Goal: Complete application form: Complete application form

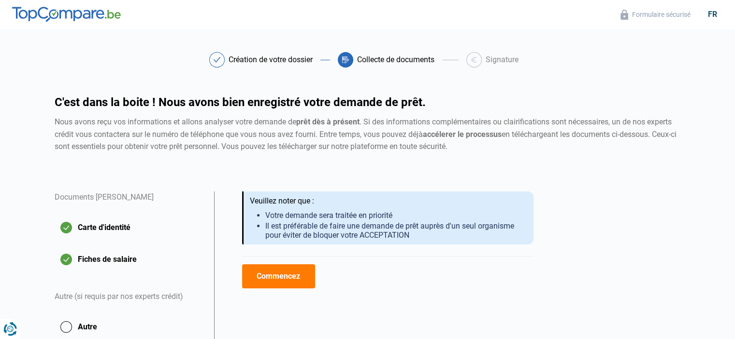
click at [288, 276] on button "Commencez" at bounding box center [278, 277] width 73 height 24
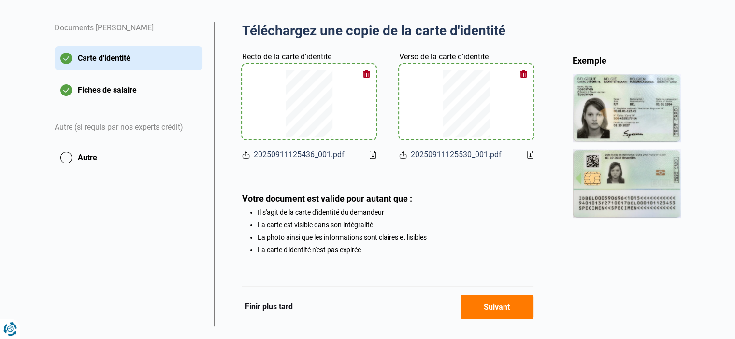
scroll to position [191, 0]
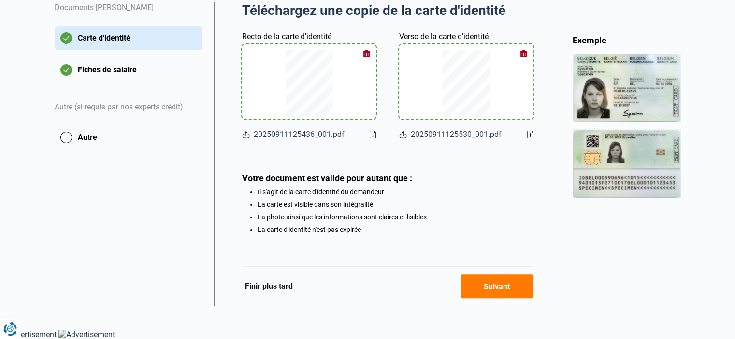
click at [498, 289] on button "Suivant" at bounding box center [496, 287] width 73 height 24
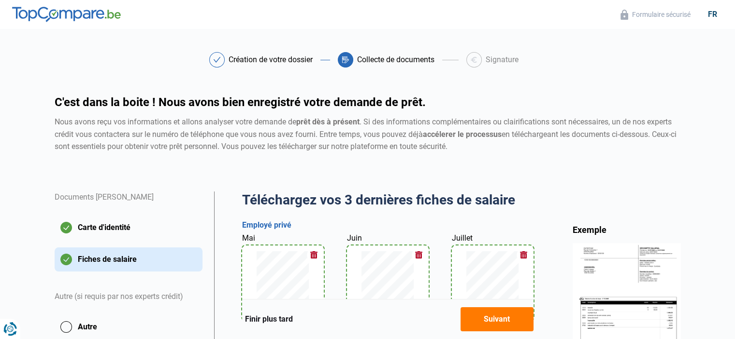
scroll to position [97, 0]
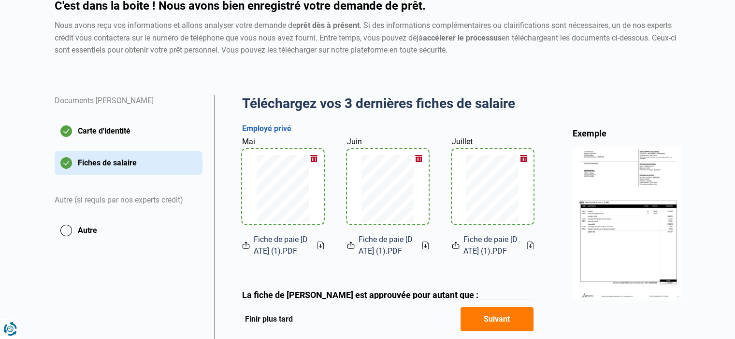
click at [313, 160] on button "button" at bounding box center [314, 159] width 14 height 14
click at [418, 159] on button "button" at bounding box center [418, 159] width 14 height 14
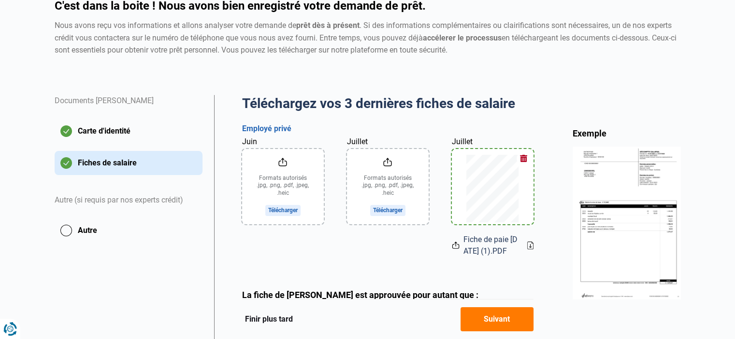
click at [522, 161] on button "button" at bounding box center [523, 159] width 14 height 14
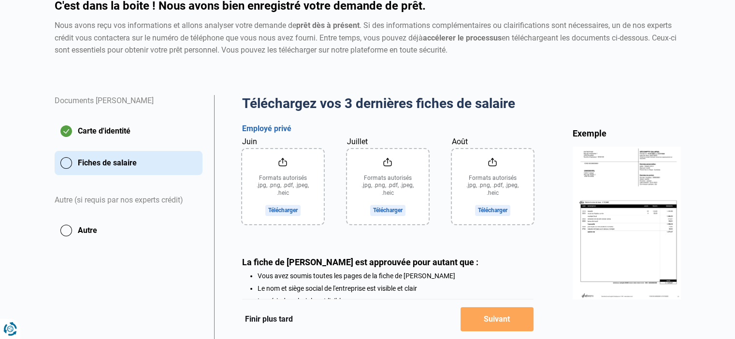
click at [493, 211] on input "Août" at bounding box center [493, 186] width 82 height 75
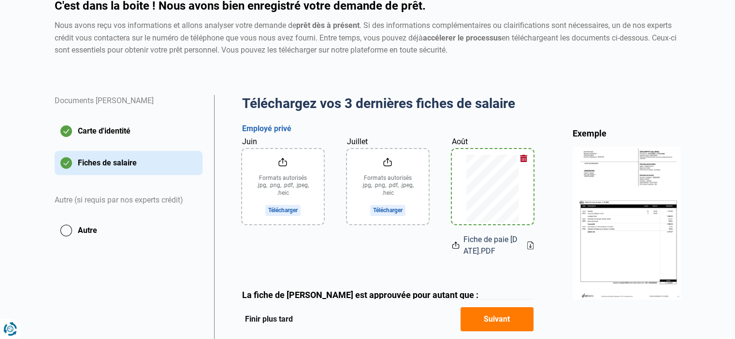
click at [391, 211] on input "Juillet" at bounding box center [388, 186] width 82 height 75
click at [288, 211] on input "Juin" at bounding box center [283, 186] width 82 height 75
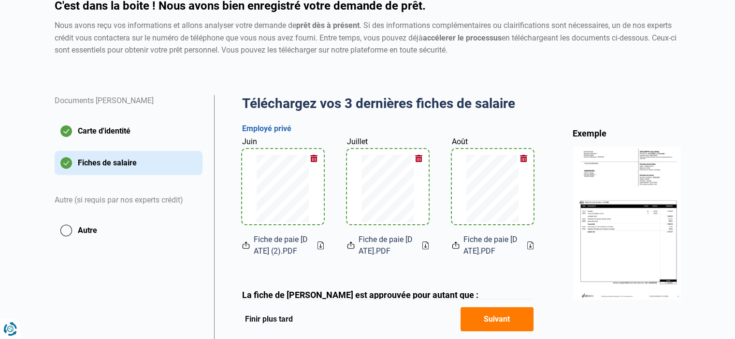
click at [500, 320] on button "Suivant" at bounding box center [496, 320] width 73 height 24
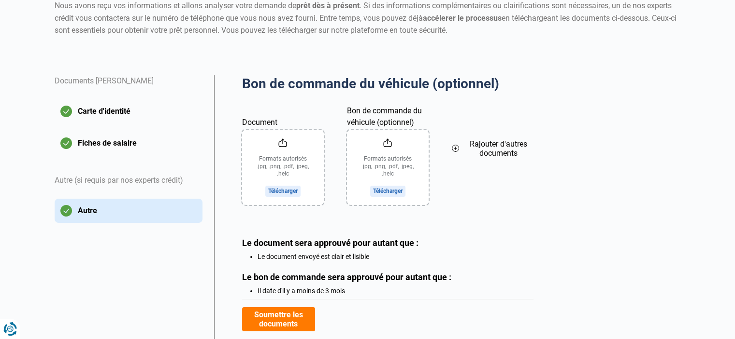
scroll to position [145, 0]
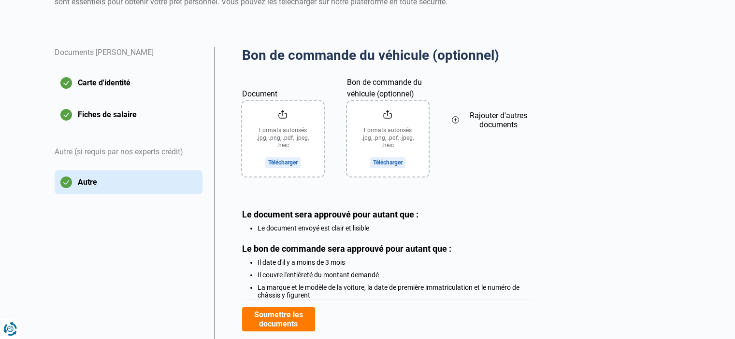
click at [268, 319] on button "Soumettre les documents" at bounding box center [278, 320] width 73 height 24
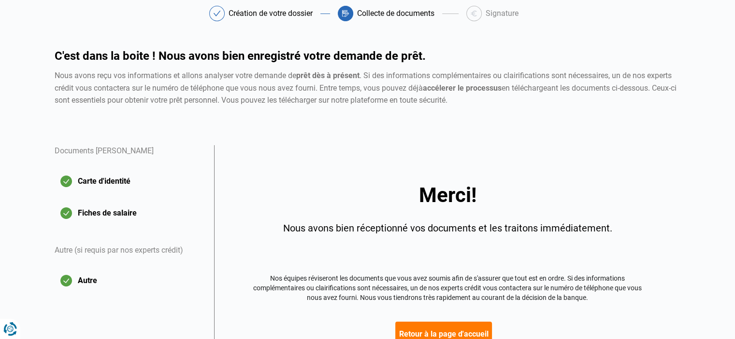
scroll to position [126, 0]
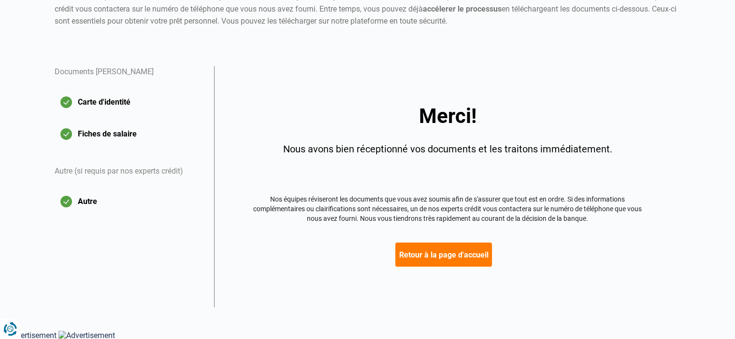
click at [438, 253] on button "Retour à la page d'accueil" at bounding box center [443, 255] width 97 height 24
